Goal: Task Accomplishment & Management: Use online tool/utility

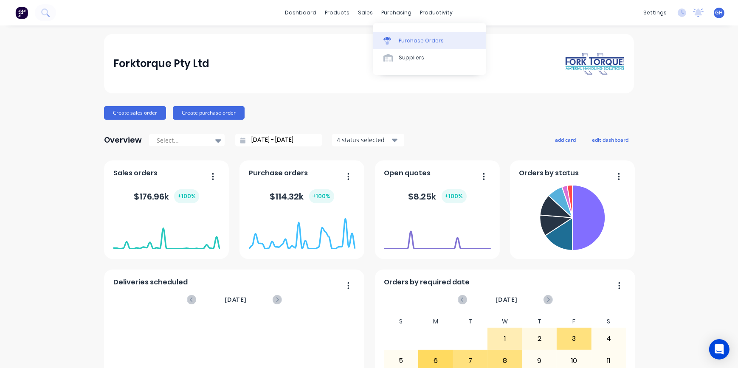
click at [421, 43] on div "Purchase Orders" at bounding box center [421, 41] width 45 height 8
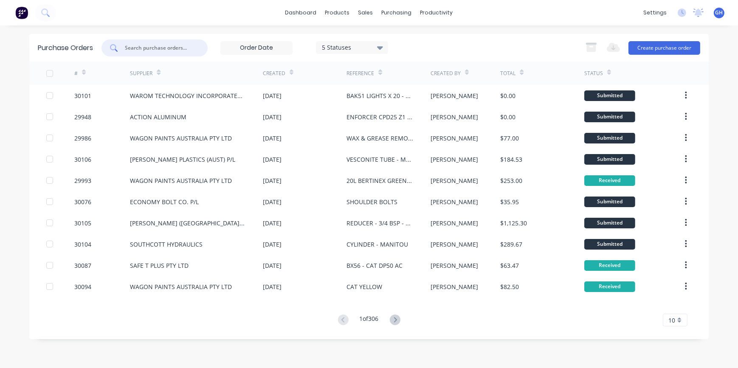
click at [136, 48] on input "text" at bounding box center [159, 48] width 71 height 8
drag, startPoint x: 136, startPoint y: 48, endPoint x: 137, endPoint y: 55, distance: 6.8
click at [154, 51] on input "RENHEL" at bounding box center [159, 48] width 71 height 8
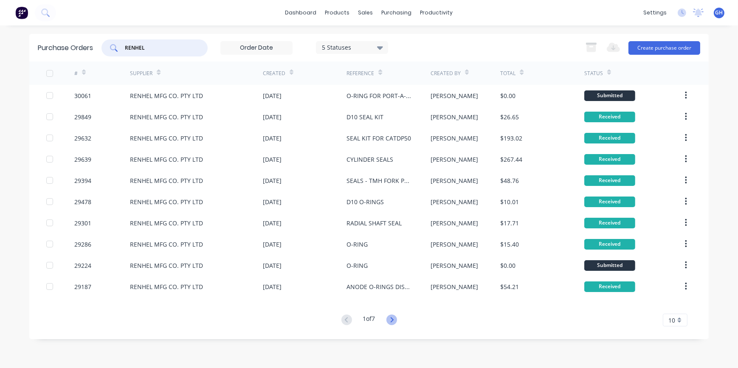
type input "RENHEL"
click at [394, 323] on icon at bounding box center [391, 320] width 11 height 11
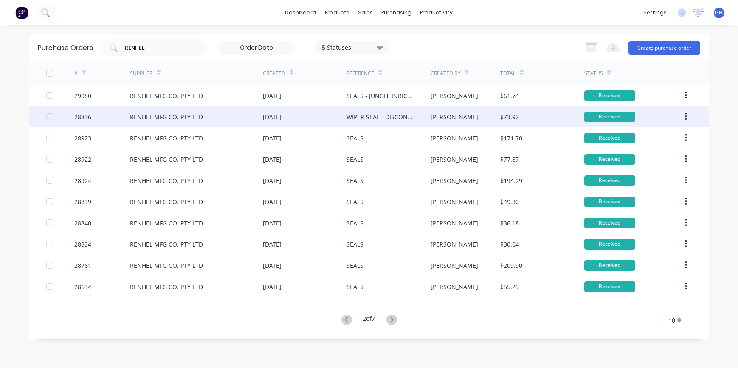
click at [379, 115] on div "WIPER SEAL - DISCONNECT" at bounding box center [380, 117] width 67 height 9
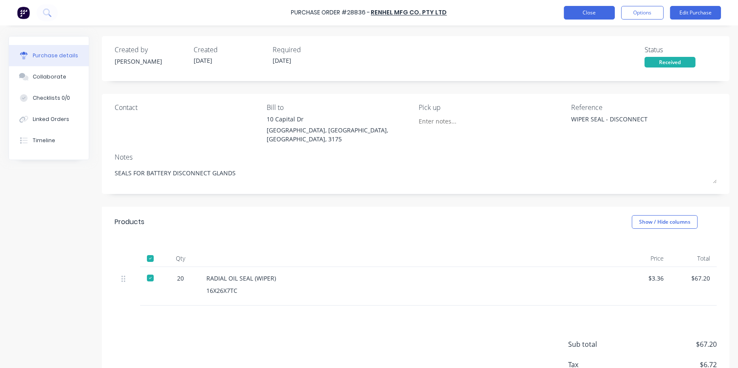
click at [579, 11] on button "Close" at bounding box center [589, 13] width 51 height 14
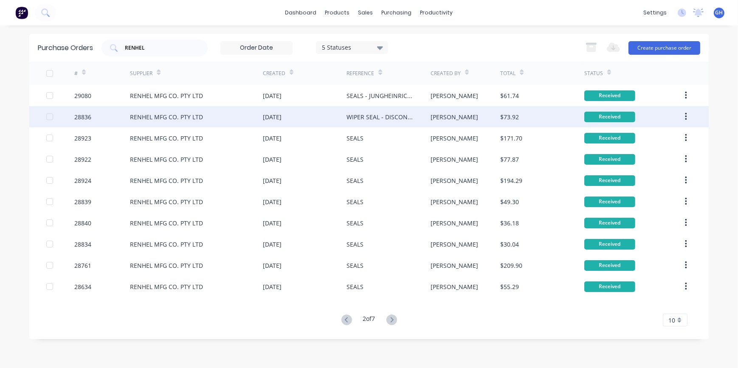
click at [687, 121] on button "button" at bounding box center [686, 116] width 20 height 15
click at [652, 160] on div "Duplicate" at bounding box center [655, 156] width 65 height 12
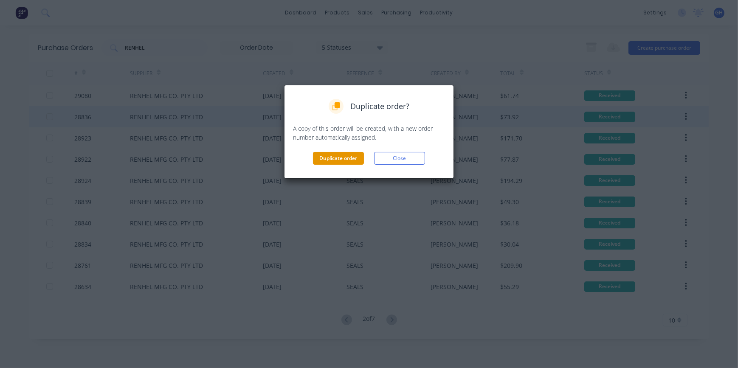
click at [344, 163] on button "Duplicate order" at bounding box center [338, 158] width 51 height 13
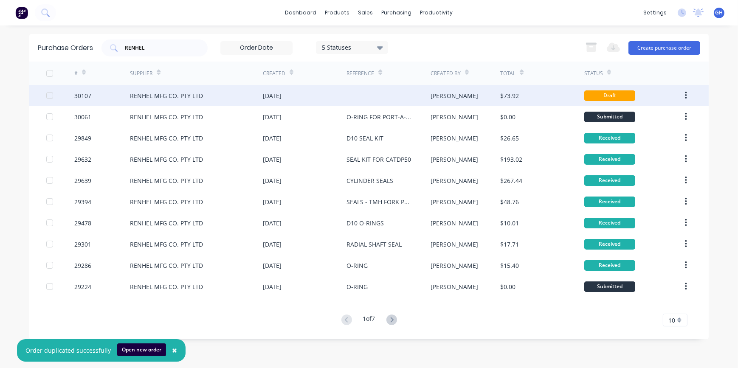
click at [686, 98] on icon "button" at bounding box center [686, 96] width 2 height 8
click at [624, 135] on div "Duplicate" at bounding box center [655, 135] width 65 height 12
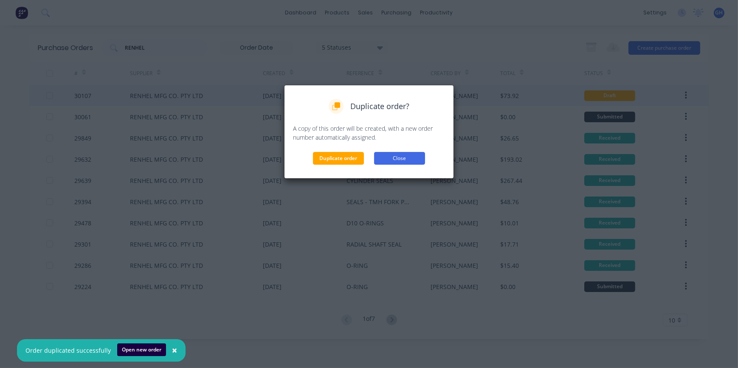
click at [389, 160] on button "Close" at bounding box center [399, 158] width 51 height 13
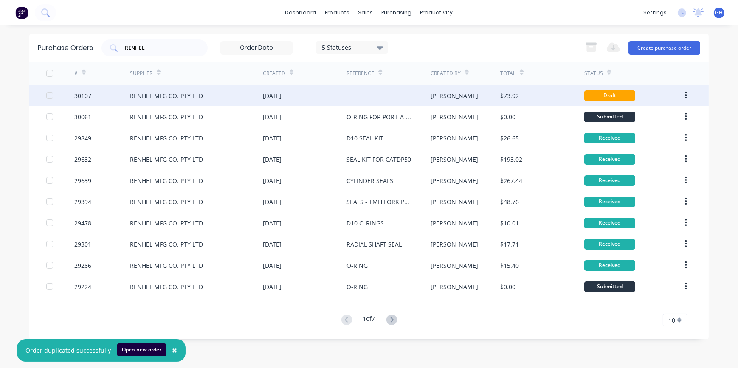
click at [616, 96] on div "Draft" at bounding box center [609, 95] width 51 height 11
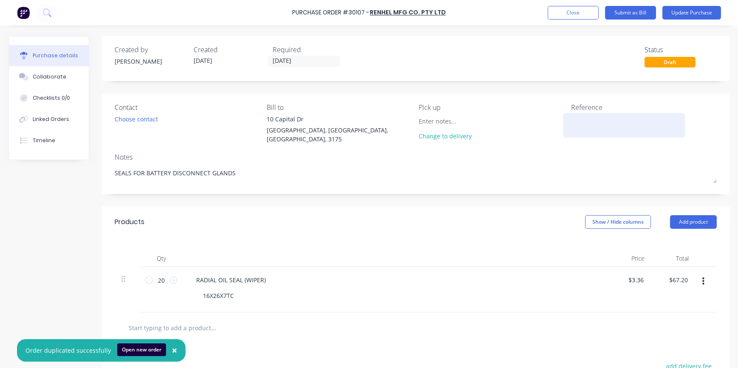
drag, startPoint x: 590, startPoint y: 123, endPoint x: 583, endPoint y: 122, distance: 6.9
click at [590, 122] on textarea at bounding box center [624, 124] width 106 height 19
type textarea "x"
type textarea "wSEALS FOR BATTERY DISCONNECT GLANDS"
type textarea "x"
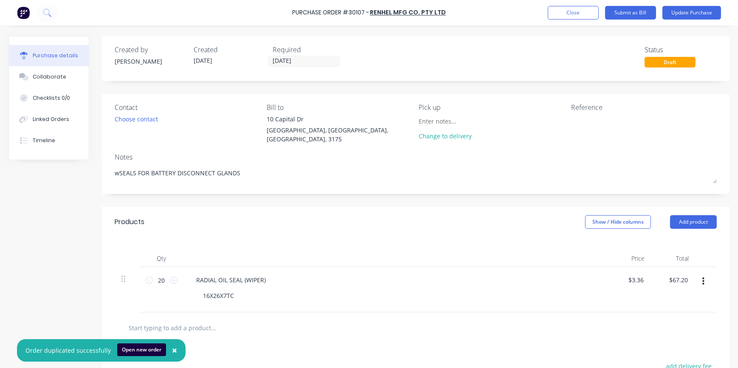
type textarea "SEALS FOR BATTERY DISCONNECT GLANDS"
click at [573, 119] on textarea at bounding box center [624, 124] width 106 height 19
type textarea "WIPER SEAL"
type textarea "x"
type textarea "WIPER SEAL DISCONNECT"
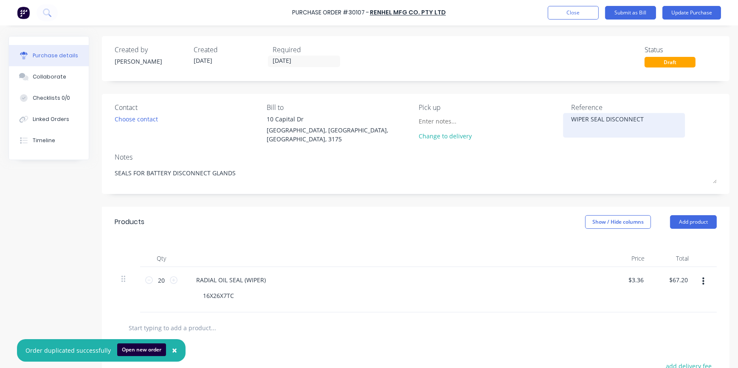
type textarea "x"
drag, startPoint x: 601, startPoint y: 119, endPoint x: 606, endPoint y: 144, distance: 25.9
click at [601, 119] on textarea "WIPER SEAL DISCONNECT" at bounding box center [624, 124] width 106 height 19
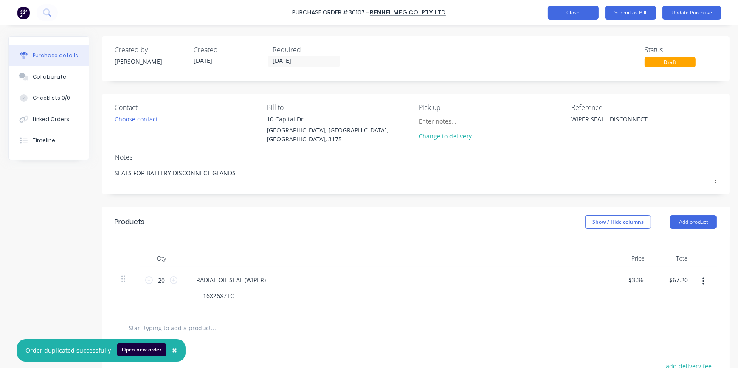
type textarea "WIPER SEAL - DISCONNECT"
type textarea "x"
type textarea "WIPER SEAL - DISCONNECT"
click at [583, 12] on button "Close" at bounding box center [573, 13] width 51 height 14
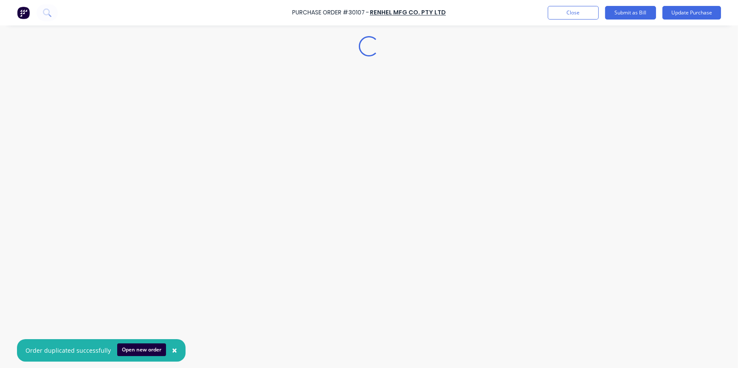
type textarea "x"
